Goal: Task Accomplishment & Management: Complete application form

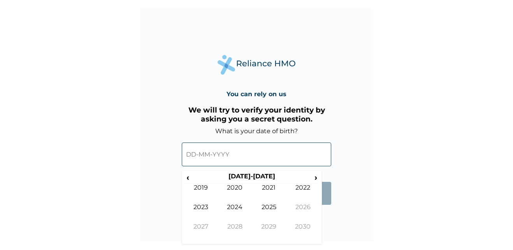
click at [239, 159] on input "text" at bounding box center [256, 154] width 149 height 24
click at [188, 177] on span "‹" at bounding box center [188, 177] width 8 height 10
click at [189, 179] on span "‹" at bounding box center [188, 177] width 8 height 10
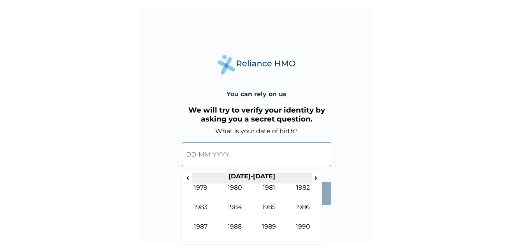
drag, startPoint x: 315, startPoint y: 176, endPoint x: 307, endPoint y: 181, distance: 9.5
click at [315, 176] on span "›" at bounding box center [316, 177] width 9 height 10
click at [229, 189] on td "1990" at bounding box center [235, 193] width 34 height 19
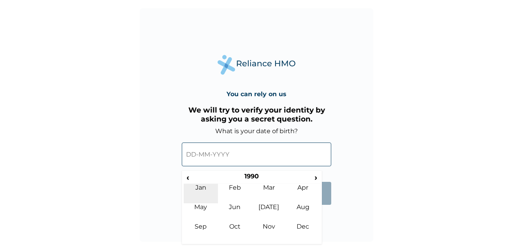
click at [197, 189] on td "Jan" at bounding box center [201, 193] width 34 height 19
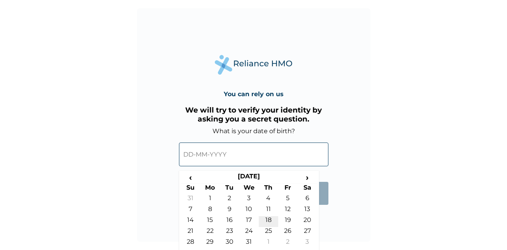
click at [271, 220] on td "18" at bounding box center [268, 221] width 19 height 11
type input "[DATE]"
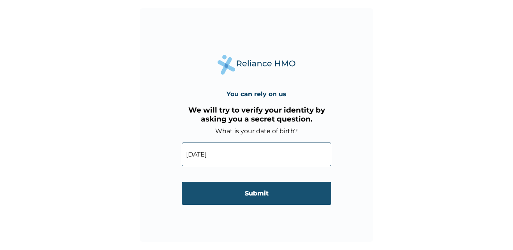
click at [273, 199] on input "Submit" at bounding box center [256, 193] width 149 height 23
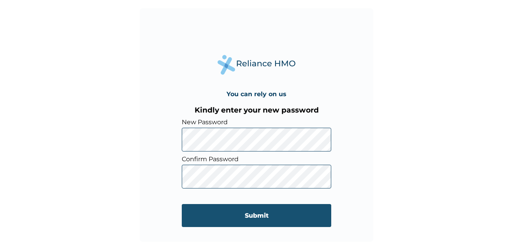
click at [286, 214] on input "Submit" at bounding box center [256, 215] width 149 height 23
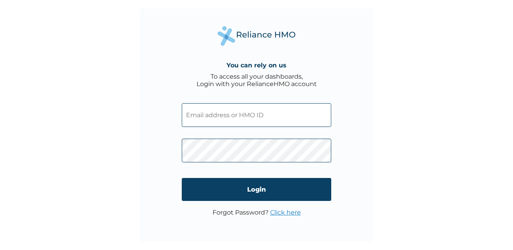
click at [189, 109] on input "text" at bounding box center [256, 115] width 149 height 24
click at [385, 104] on div "You can rely on us To access all your dashboards, Login with your RelianceHMO a…" at bounding box center [256, 125] width 513 height 250
